Goal: Information Seeking & Learning: Learn about a topic

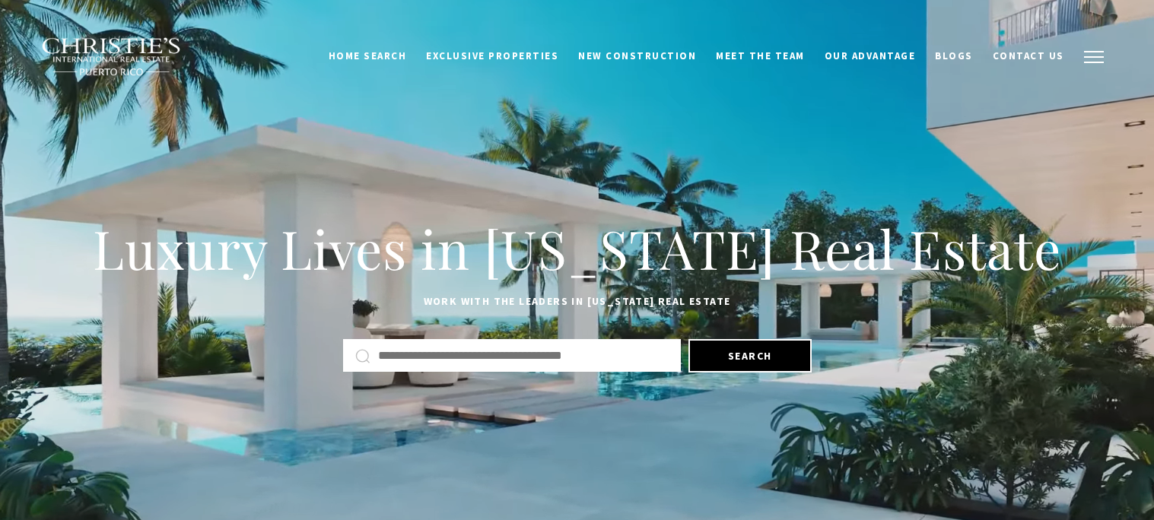
click at [1102, 68] on button "button" at bounding box center [1094, 57] width 40 height 44
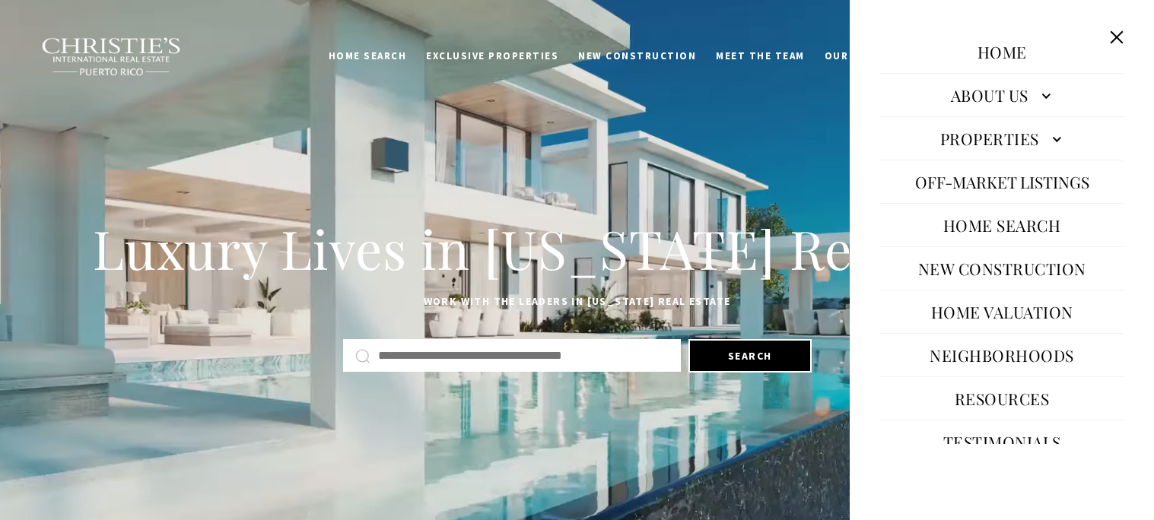
click at [990, 135] on link "Properties" at bounding box center [1001, 138] width 243 height 37
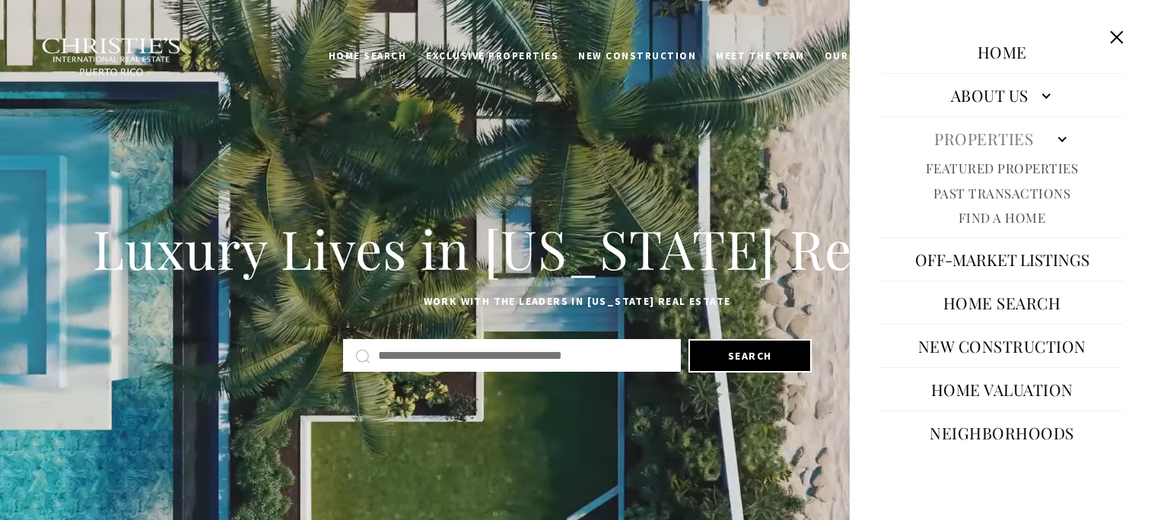
click at [960, 170] on link "Featured Properties" at bounding box center [1002, 168] width 153 height 17
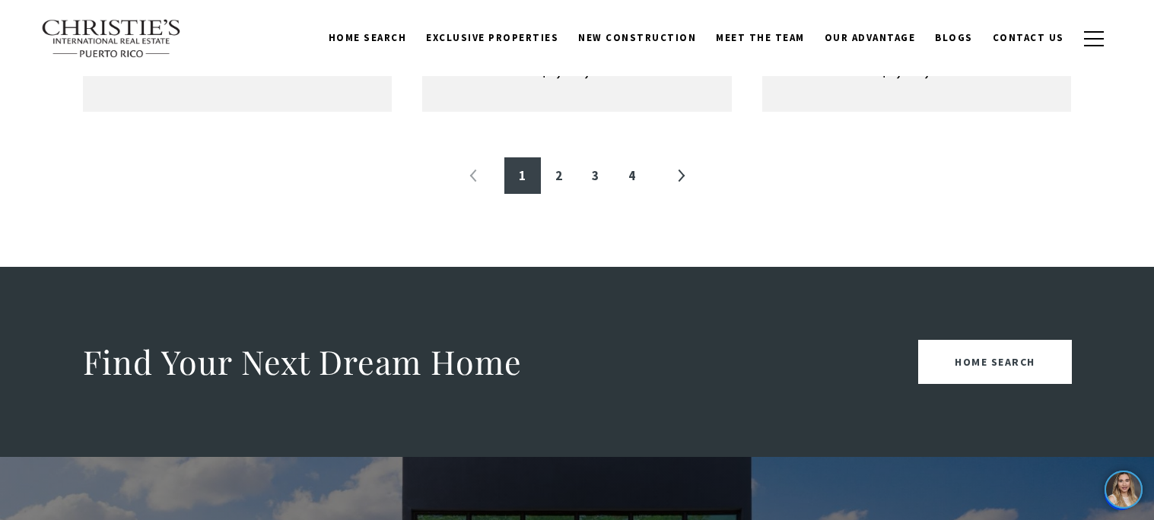
scroll to position [1905, 0]
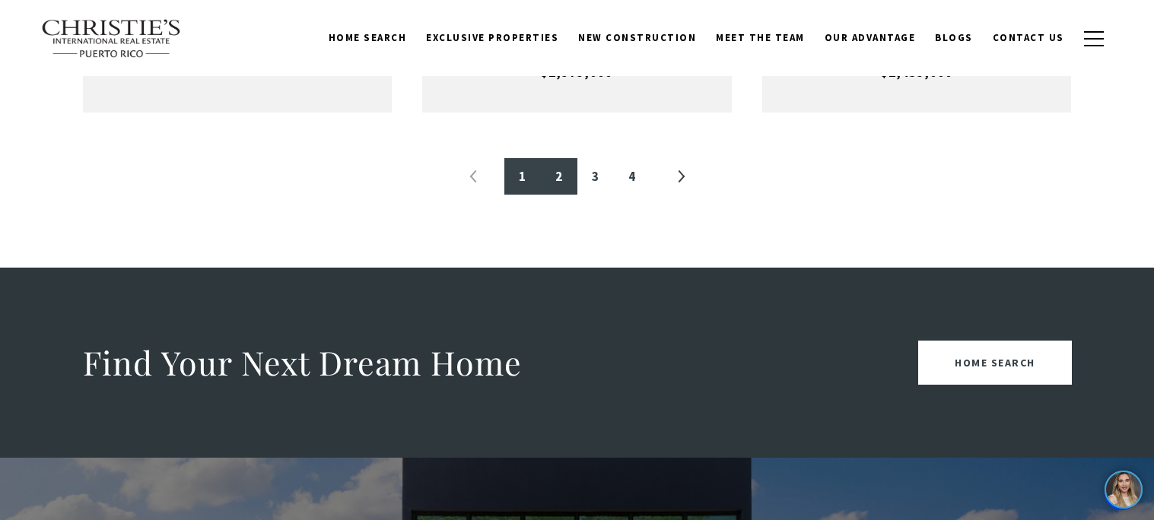
click at [564, 162] on link "2" at bounding box center [559, 176] width 37 height 37
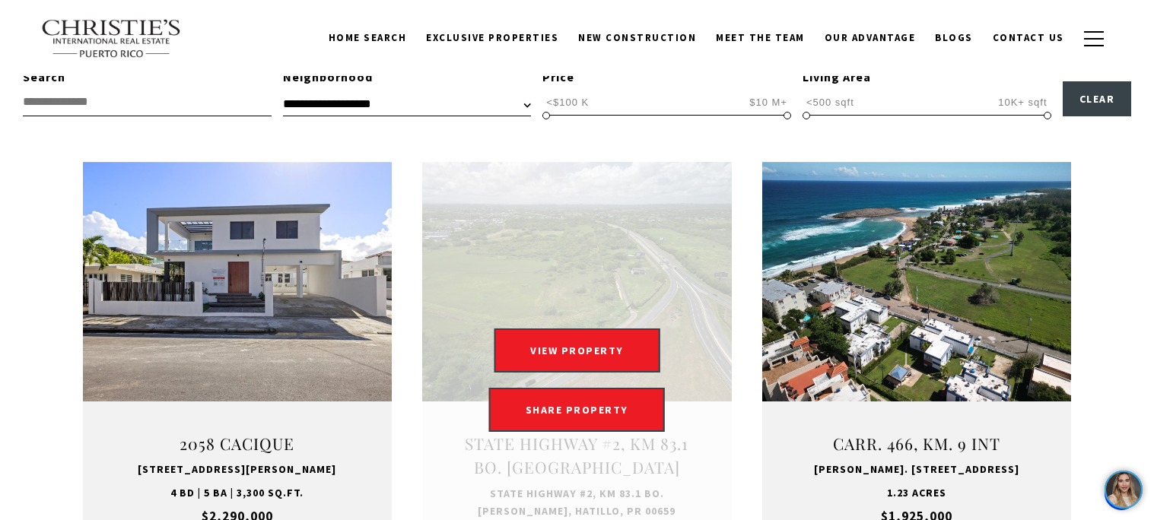
scroll to position [456, 0]
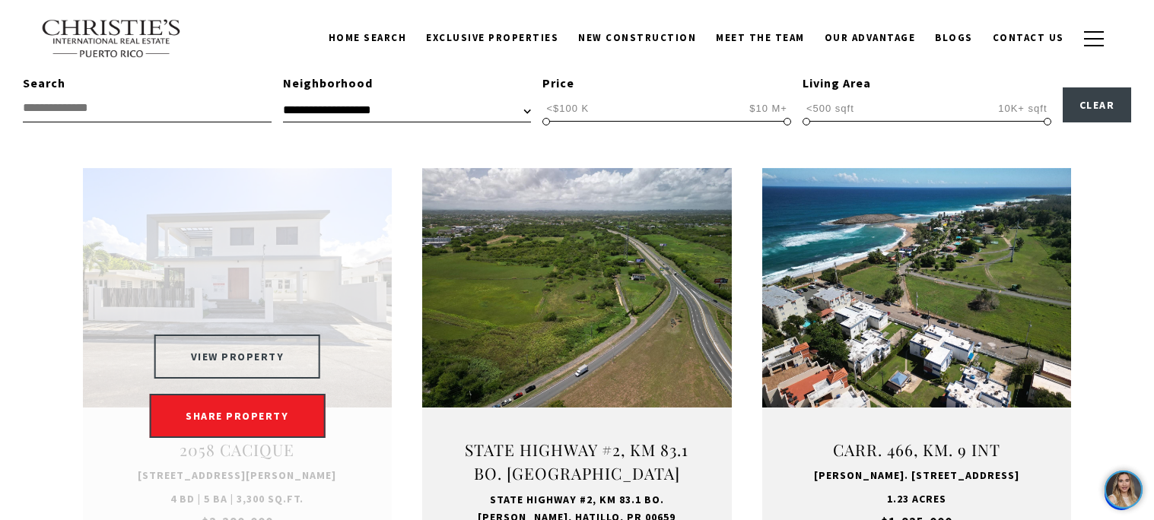
click at [193, 377] on button "VIEW PROPERTY" at bounding box center [237, 357] width 167 height 44
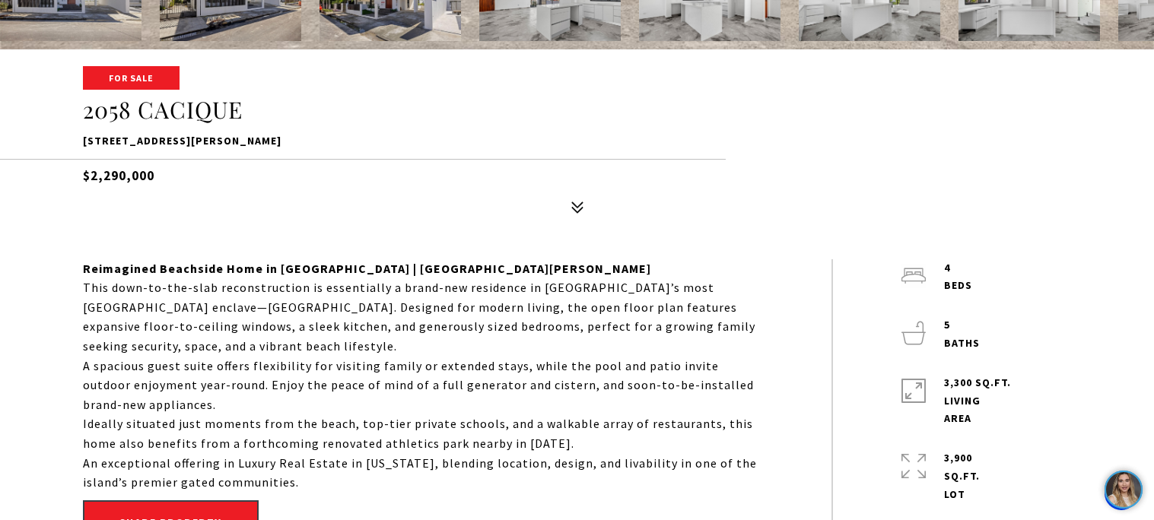
scroll to position [465, 0]
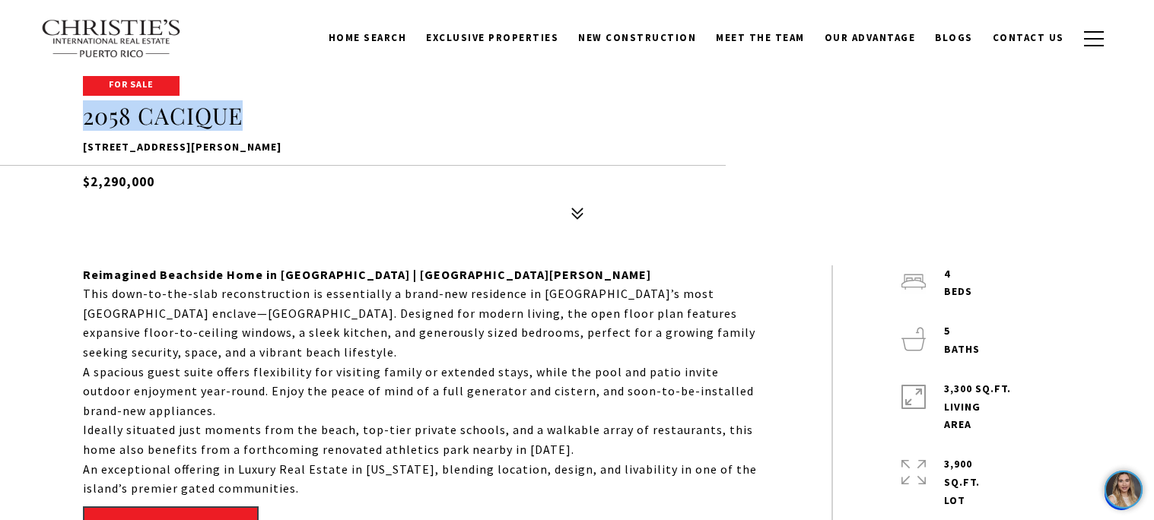
drag, startPoint x: 85, startPoint y: 114, endPoint x: 285, endPoint y: 113, distance: 199.3
click at [285, 113] on h1 "2058 CACIQUE" at bounding box center [577, 116] width 989 height 29
copy h1 "2058 CACIQUE"
